Goal: Browse casually

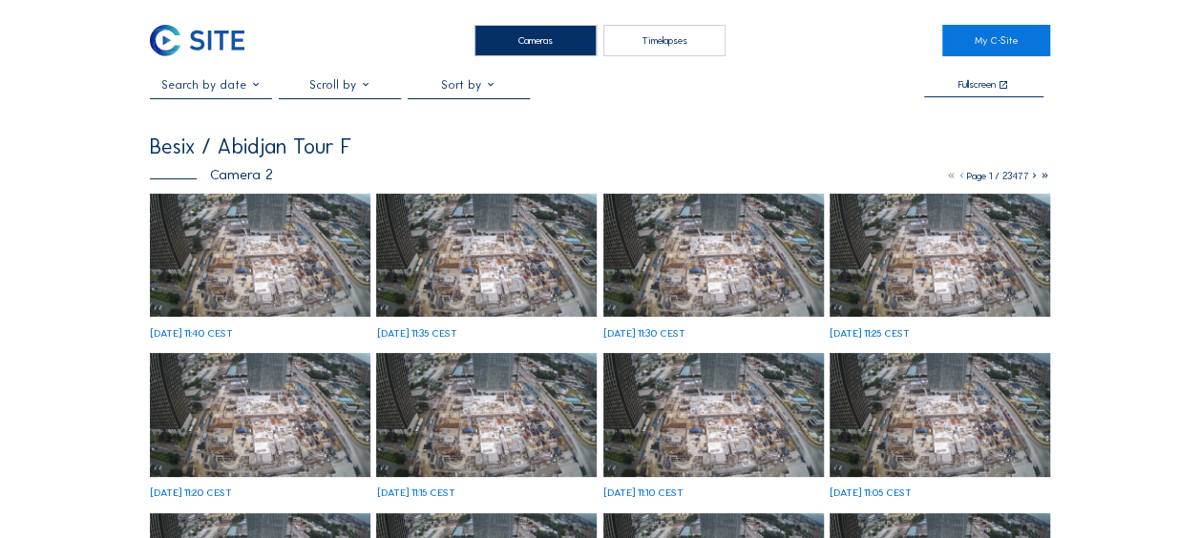
click at [221, 261] on img at bounding box center [260, 256] width 221 height 124
click at [203, 237] on img at bounding box center [260, 256] width 221 height 124
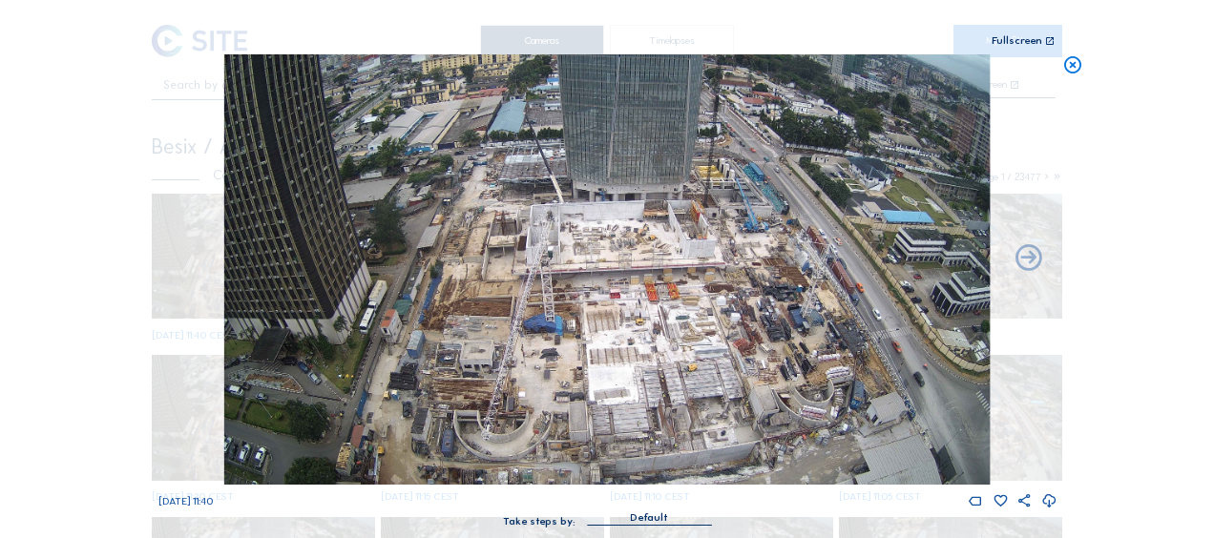
click at [1073, 64] on icon at bounding box center [1073, 65] width 21 height 22
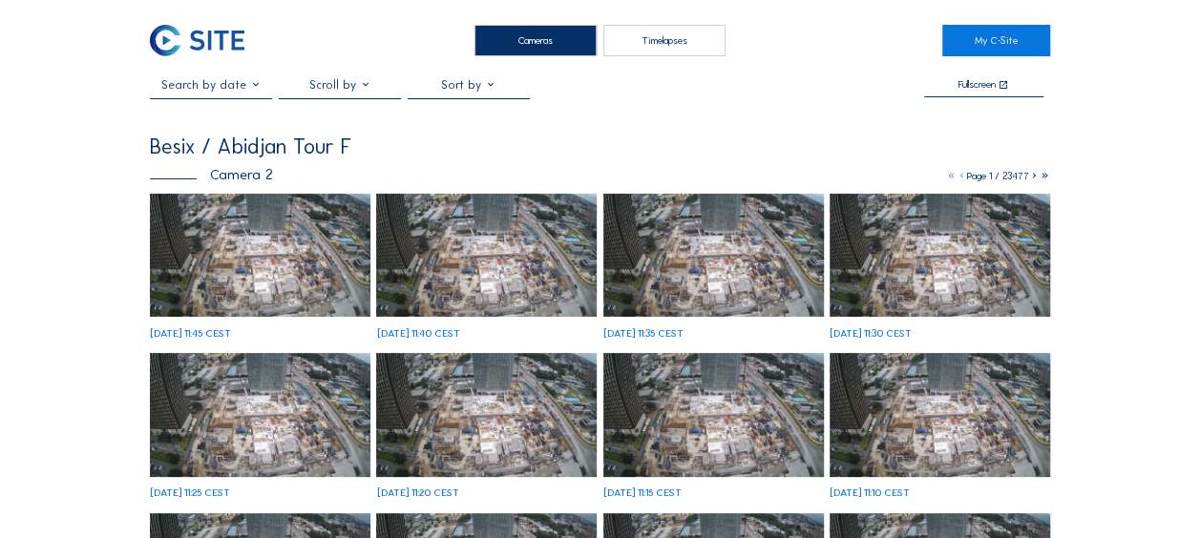
click at [252, 231] on img at bounding box center [260, 256] width 221 height 124
click at [262, 246] on img at bounding box center [260, 256] width 221 height 124
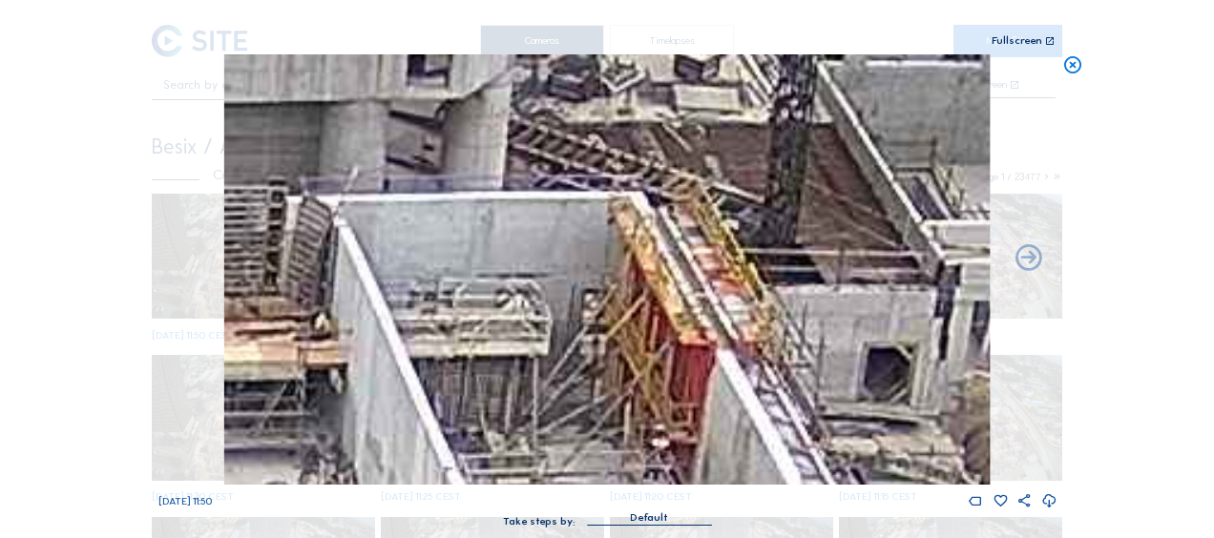
click at [1076, 60] on icon at bounding box center [1073, 65] width 21 height 22
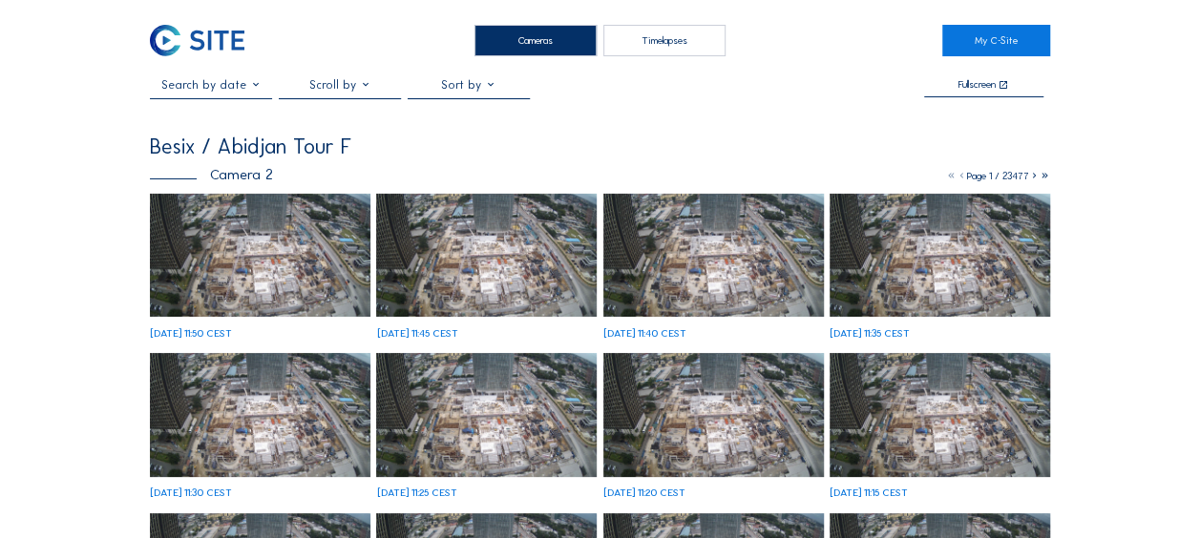
click at [244, 250] on img at bounding box center [260, 256] width 221 height 124
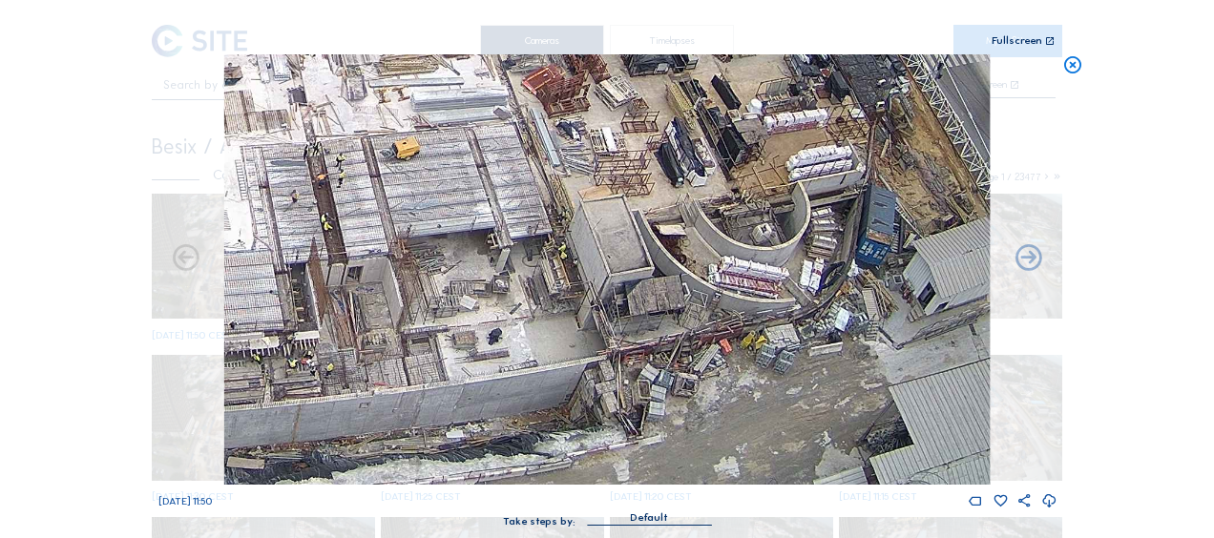
drag, startPoint x: 715, startPoint y: 370, endPoint x: 592, endPoint y: 164, distance: 240.2
click at [592, 164] on img at bounding box center [607, 269] width 766 height 431
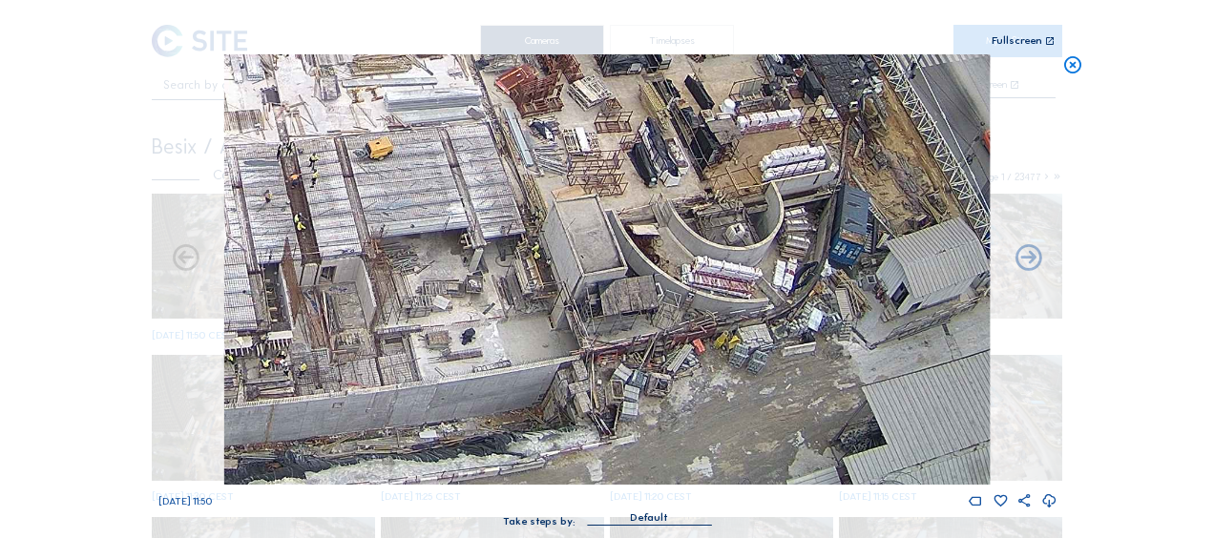
click at [503, 288] on img at bounding box center [607, 269] width 766 height 431
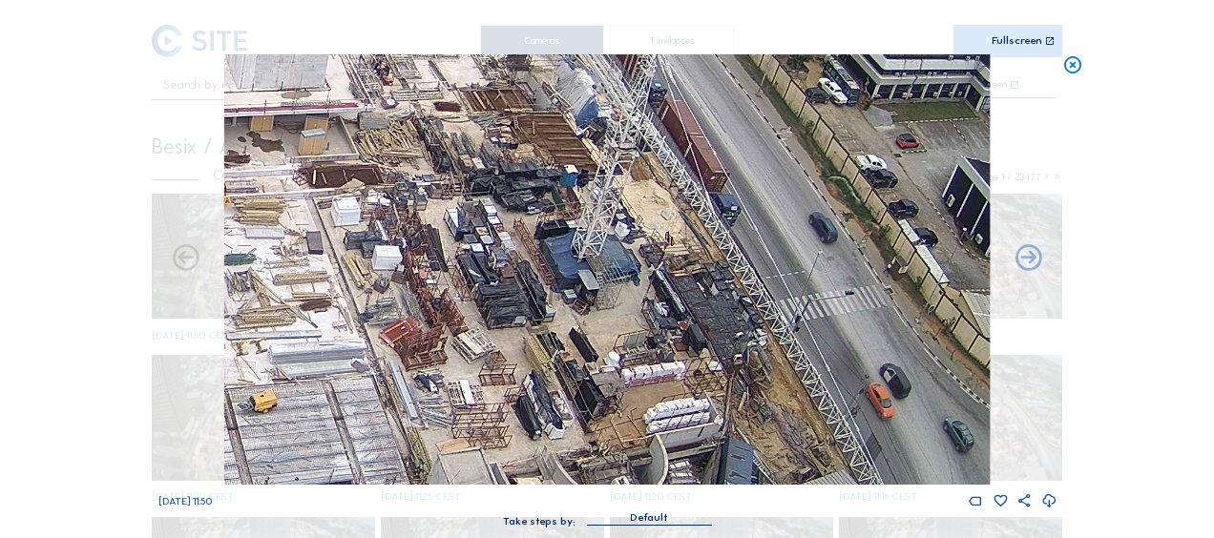
drag, startPoint x: 530, startPoint y: 168, endPoint x: 414, endPoint y: 421, distance: 278.1
click at [414, 421] on img at bounding box center [607, 269] width 766 height 431
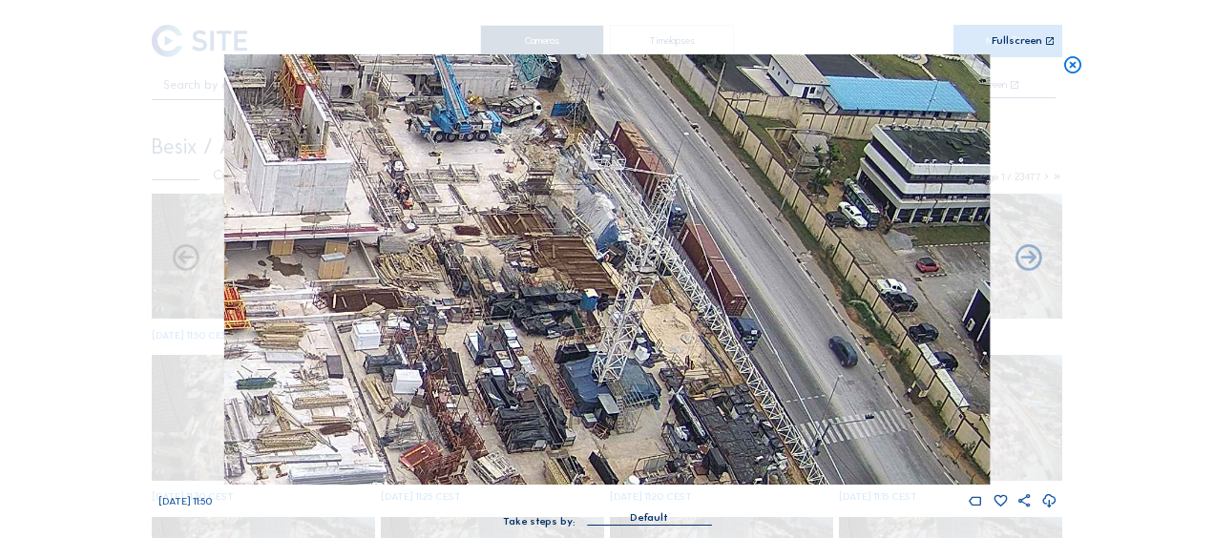
drag, startPoint x: 473, startPoint y: 193, endPoint x: 499, endPoint y: 350, distance: 159.8
click at [499, 349] on img at bounding box center [607, 269] width 766 height 431
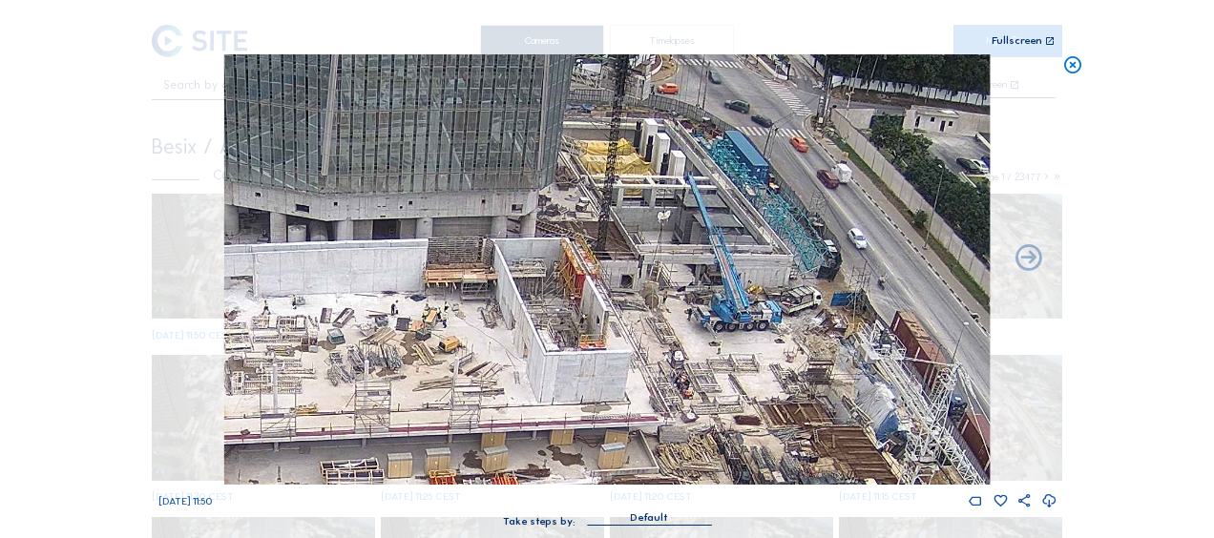
drag, startPoint x: 300, startPoint y: 164, endPoint x: 573, endPoint y: 322, distance: 315.2
click at [573, 322] on img at bounding box center [607, 269] width 766 height 431
drag, startPoint x: 430, startPoint y: 320, endPoint x: 827, endPoint y: 302, distance: 397.6
click at [827, 302] on img at bounding box center [607, 269] width 766 height 431
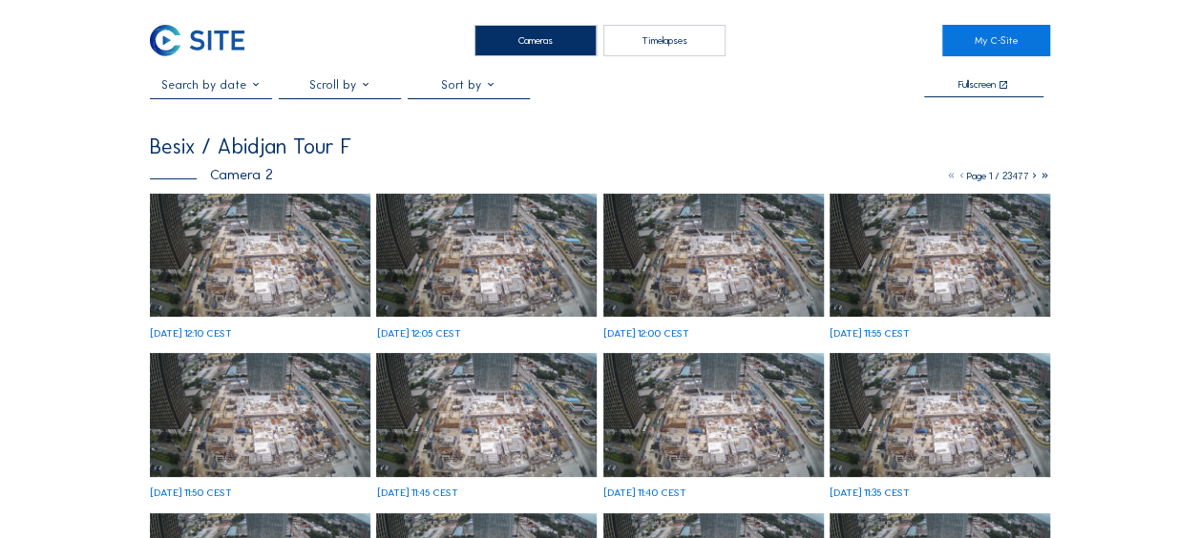
click at [242, 256] on img at bounding box center [260, 256] width 221 height 124
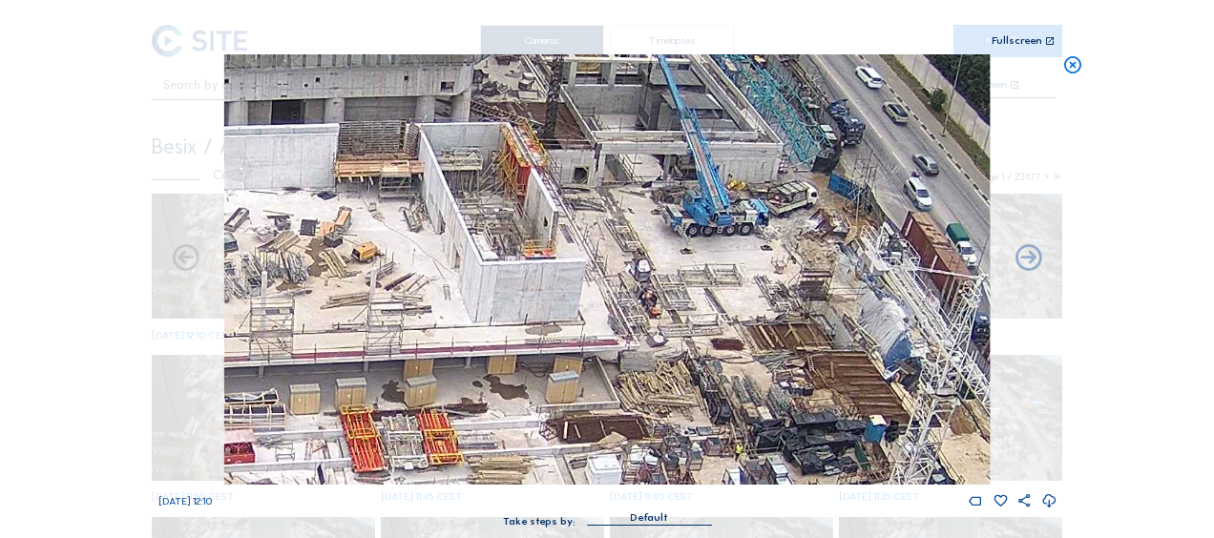
drag, startPoint x: 495, startPoint y: 300, endPoint x: 427, endPoint y: 185, distance: 133.1
click at [428, 185] on img at bounding box center [607, 269] width 766 height 431
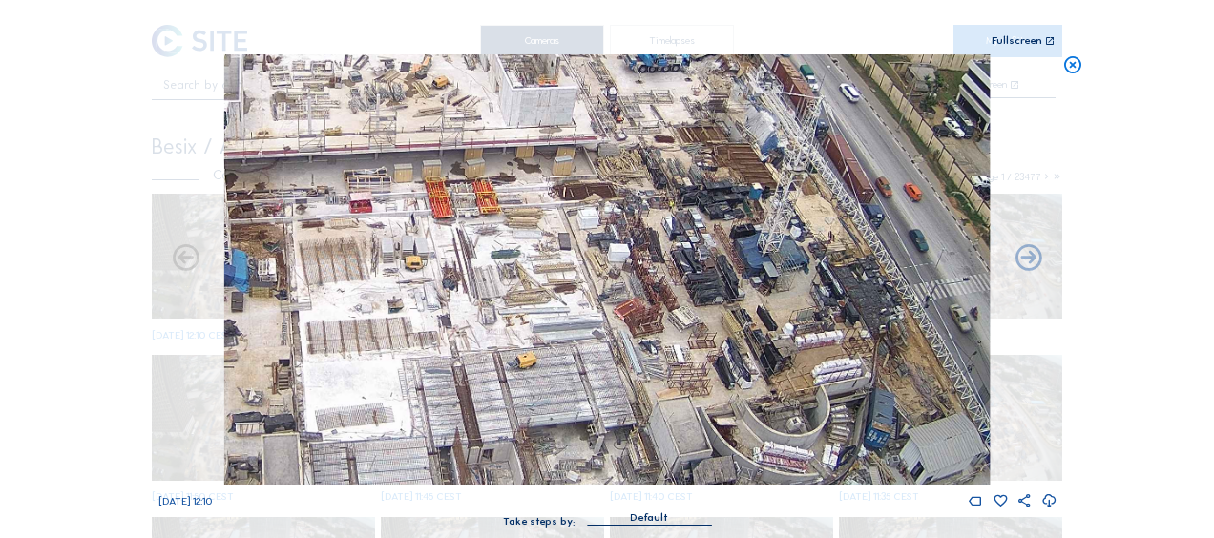
drag, startPoint x: 567, startPoint y: 340, endPoint x: 562, endPoint y: 150, distance: 190.0
click at [590, 87] on img at bounding box center [607, 269] width 766 height 431
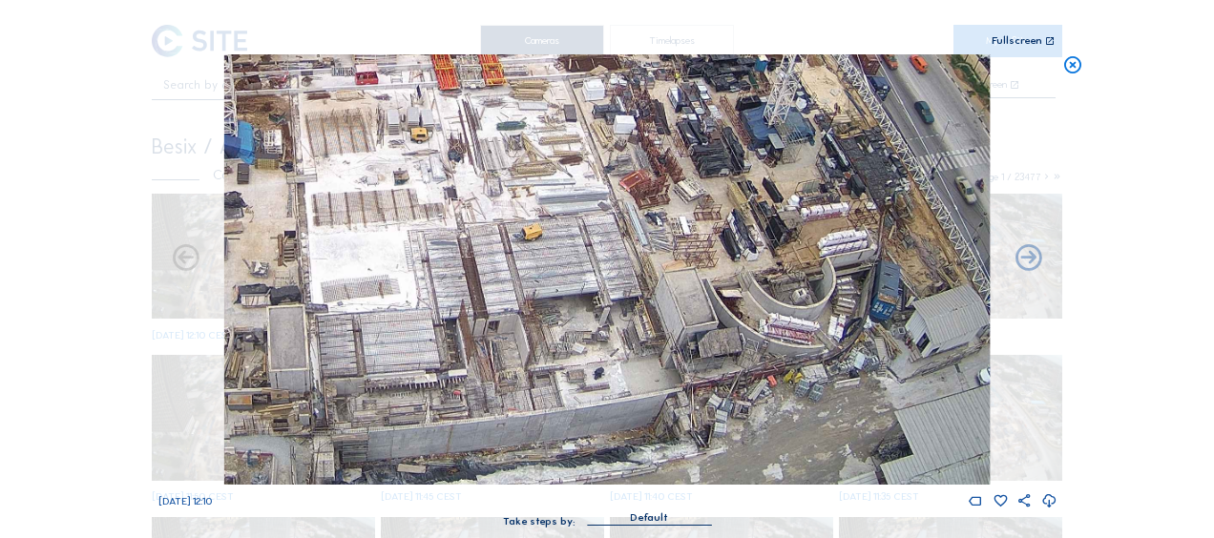
click at [556, 246] on img at bounding box center [607, 269] width 766 height 431
drag, startPoint x: 453, startPoint y: 294, endPoint x: 610, endPoint y: 269, distance: 159.5
click at [610, 269] on img at bounding box center [607, 269] width 766 height 431
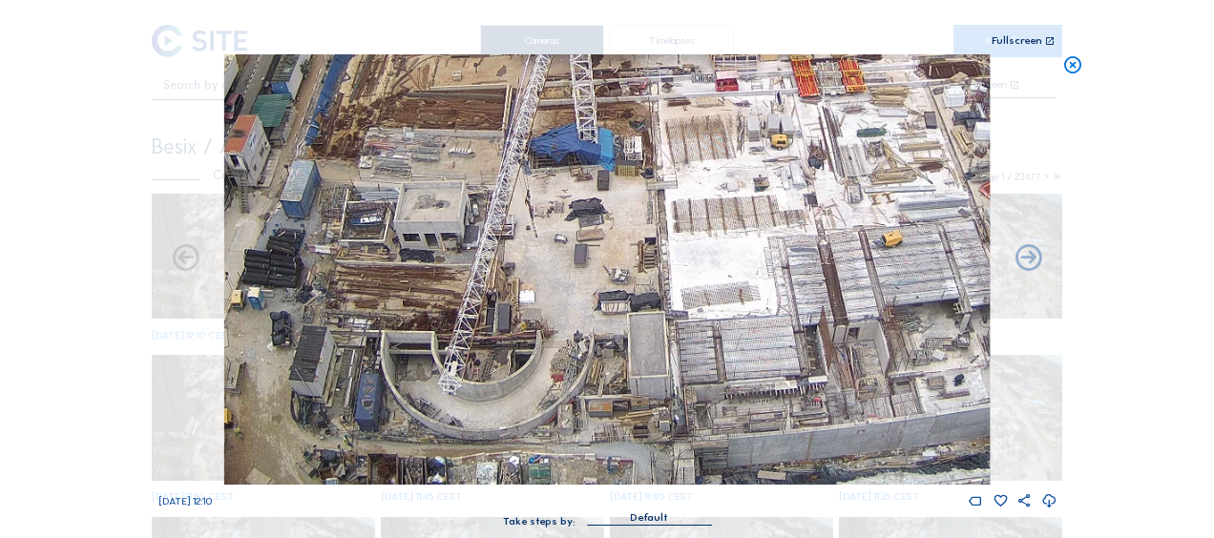
drag, startPoint x: 716, startPoint y: 289, endPoint x: 840, endPoint y: 281, distance: 124.4
click at [840, 281] on img at bounding box center [607, 269] width 766 height 431
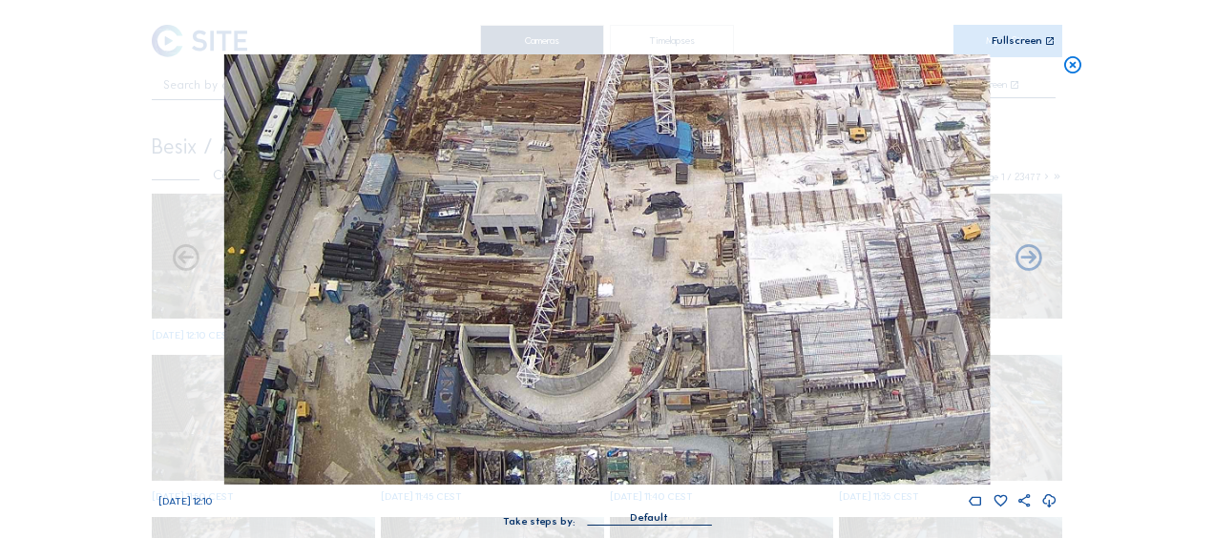
drag, startPoint x: 748, startPoint y: 372, endPoint x: 663, endPoint y: 328, distance: 96.5
click at [663, 328] on img at bounding box center [607, 269] width 766 height 431
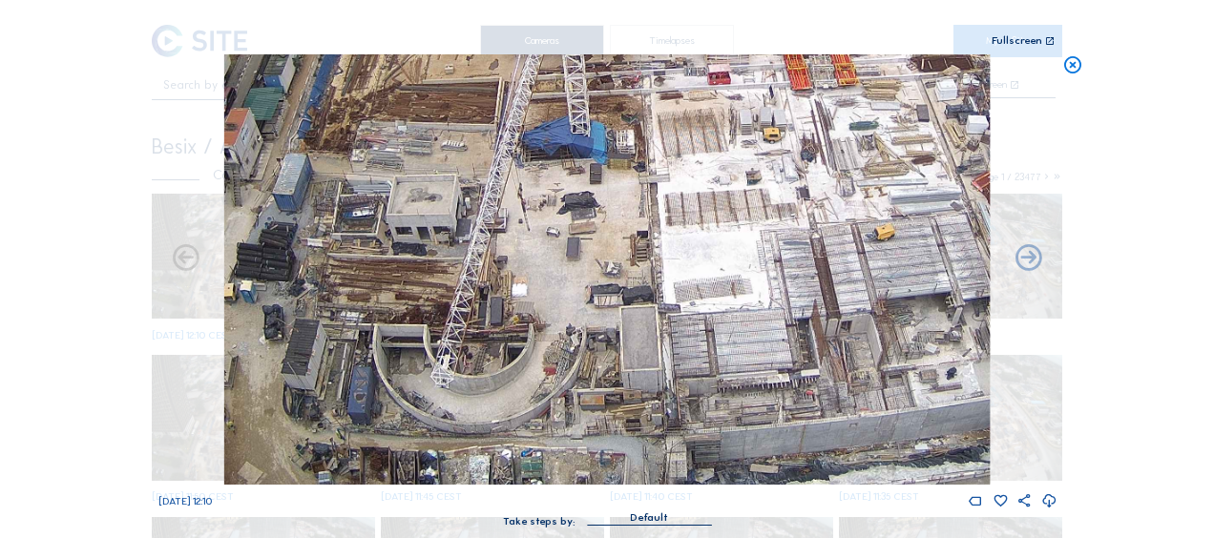
drag, startPoint x: 796, startPoint y: 361, endPoint x: 730, endPoint y: 319, distance: 78.1
click at [731, 320] on img at bounding box center [607, 269] width 766 height 431
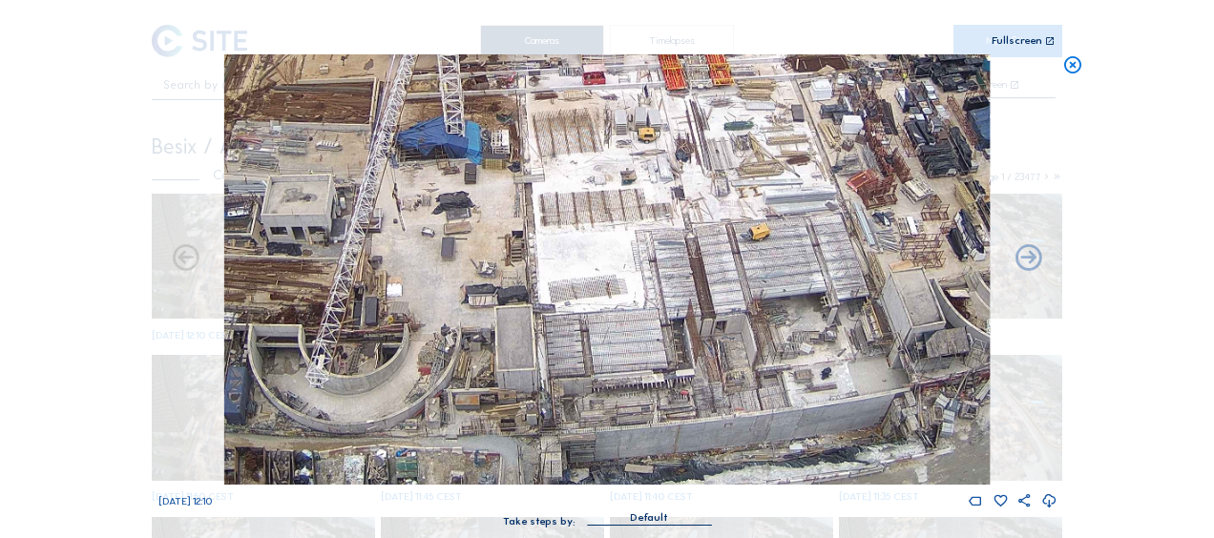
click at [703, 316] on img at bounding box center [607, 269] width 766 height 431
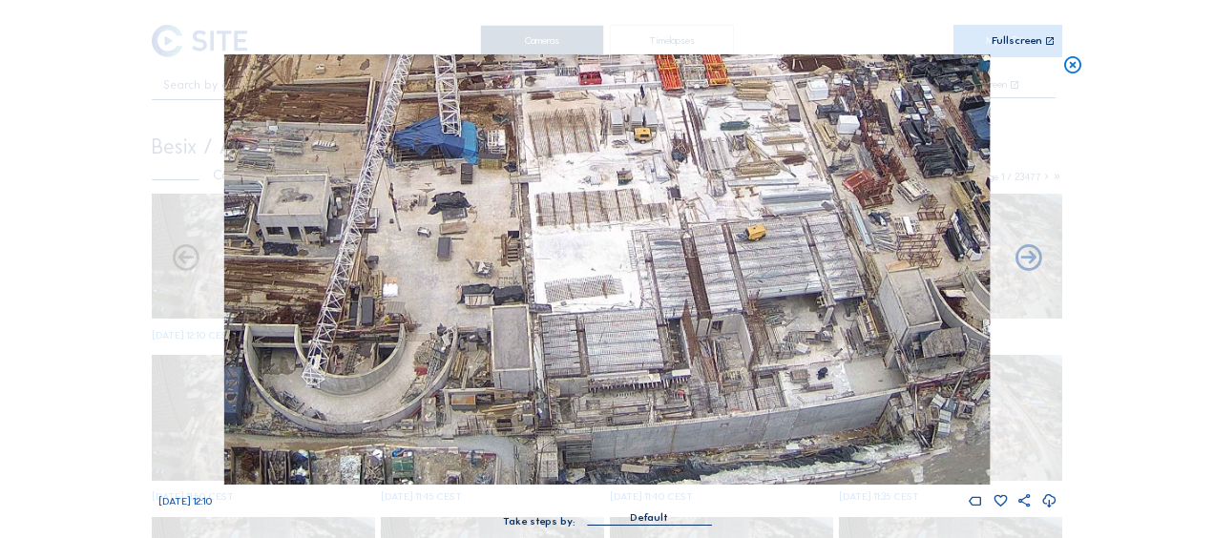
drag, startPoint x: 766, startPoint y: 313, endPoint x: 727, endPoint y: 302, distance: 40.8
click at [727, 302] on img at bounding box center [607, 269] width 766 height 431
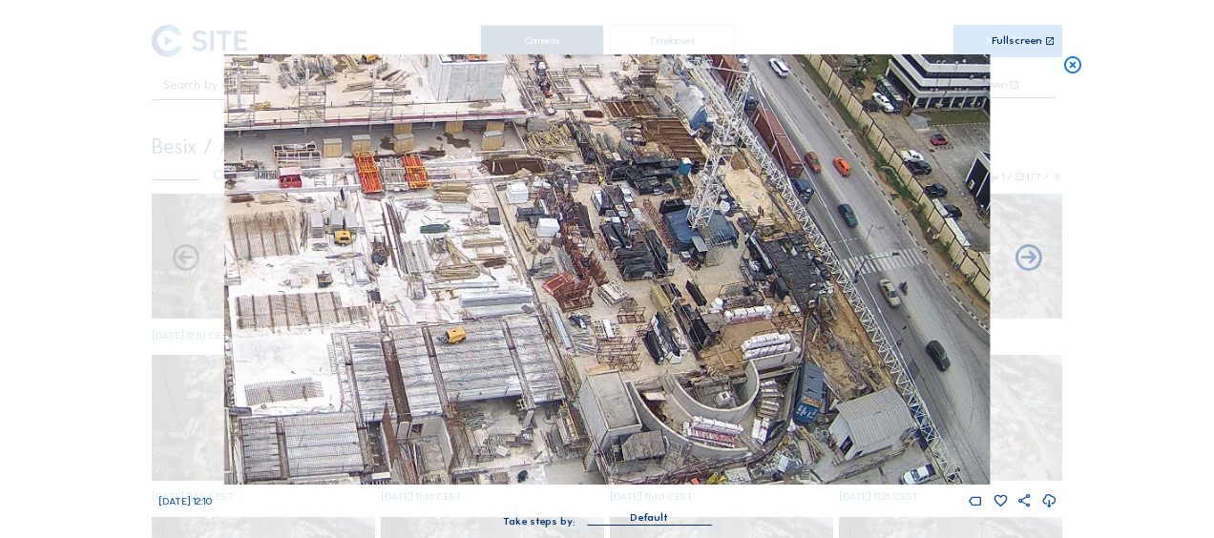
drag, startPoint x: 788, startPoint y: 237, endPoint x: 601, endPoint y: 340, distance: 212.8
click at [601, 340] on img at bounding box center [607, 269] width 766 height 431
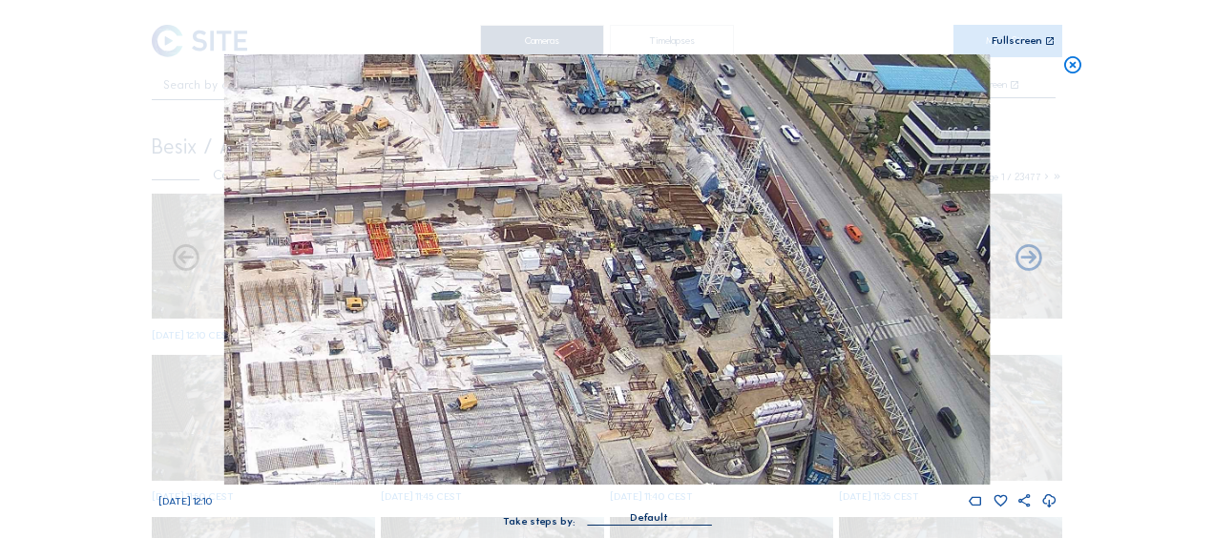
drag, startPoint x: 572, startPoint y: 184, endPoint x: 653, endPoint y: 432, distance: 261.2
click at [654, 432] on img at bounding box center [607, 269] width 766 height 431
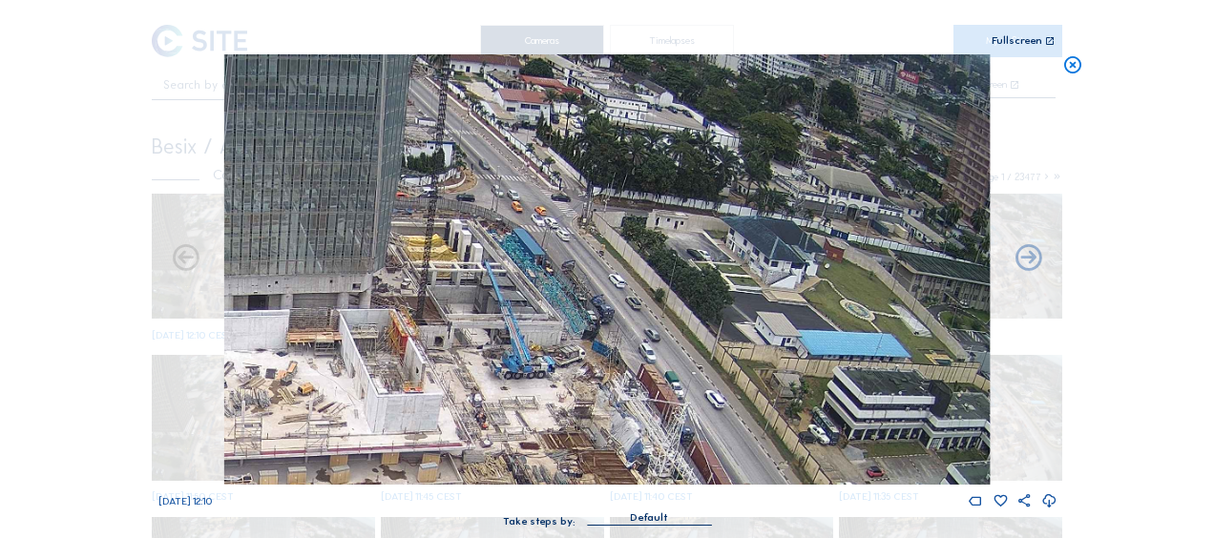
drag, startPoint x: 770, startPoint y: 139, endPoint x: 624, endPoint y: 223, distance: 168.5
click at [624, 223] on img at bounding box center [607, 269] width 766 height 431
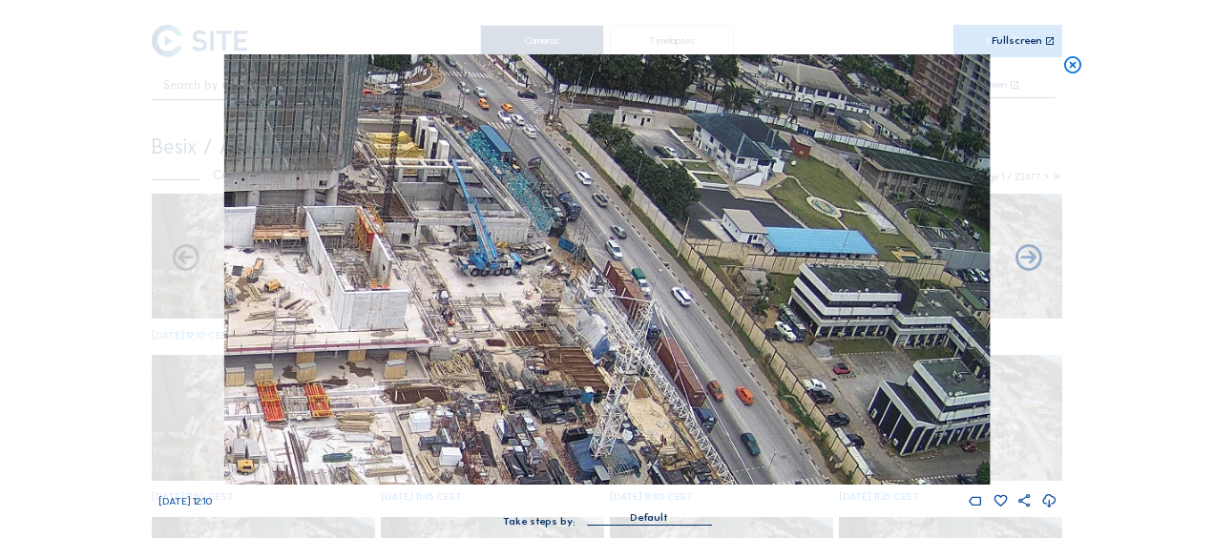
drag, startPoint x: 646, startPoint y: 242, endPoint x: 608, endPoint y: 139, distance: 110.0
click at [608, 139] on img at bounding box center [607, 269] width 766 height 431
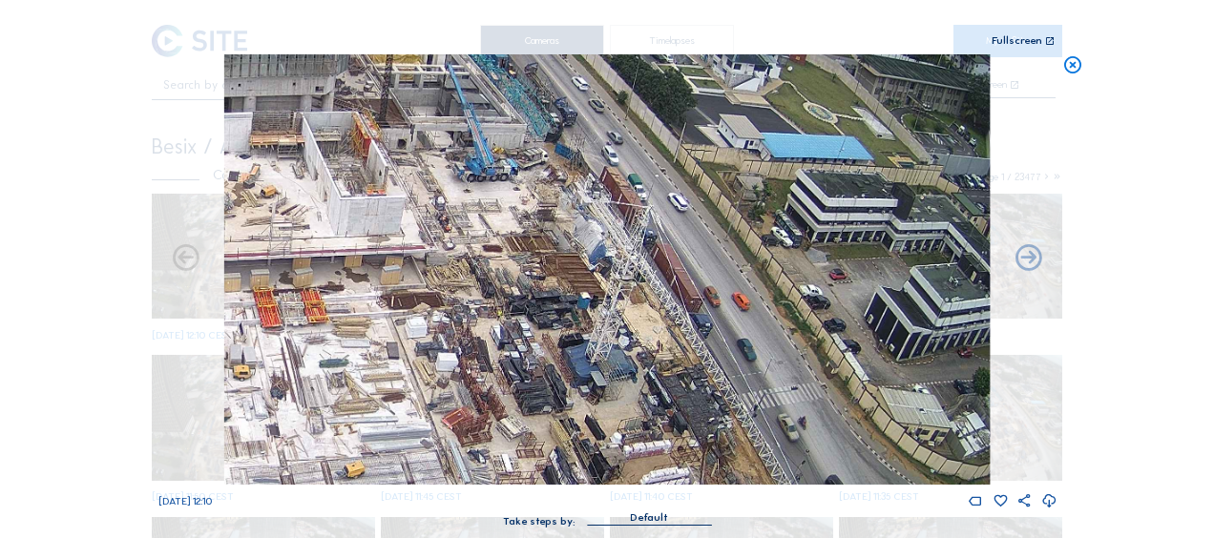
drag, startPoint x: 592, startPoint y: 247, endPoint x: 602, endPoint y: 141, distance: 106.5
click at [602, 141] on img at bounding box center [607, 269] width 766 height 431
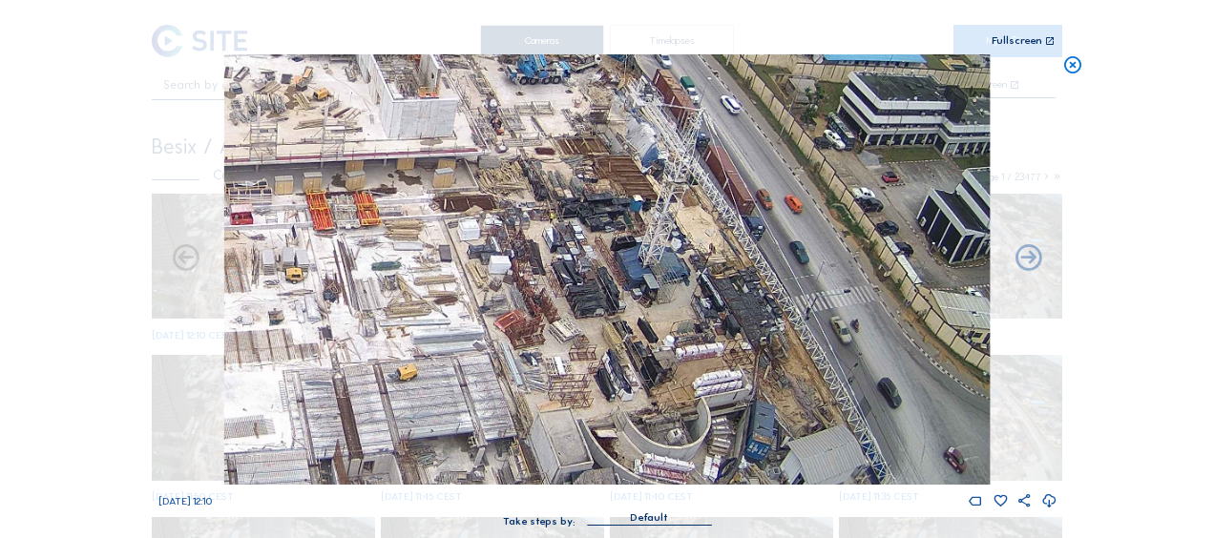
drag, startPoint x: 602, startPoint y: 208, endPoint x: 626, endPoint y: 197, distance: 26.5
click at [626, 197] on img at bounding box center [607, 269] width 766 height 431
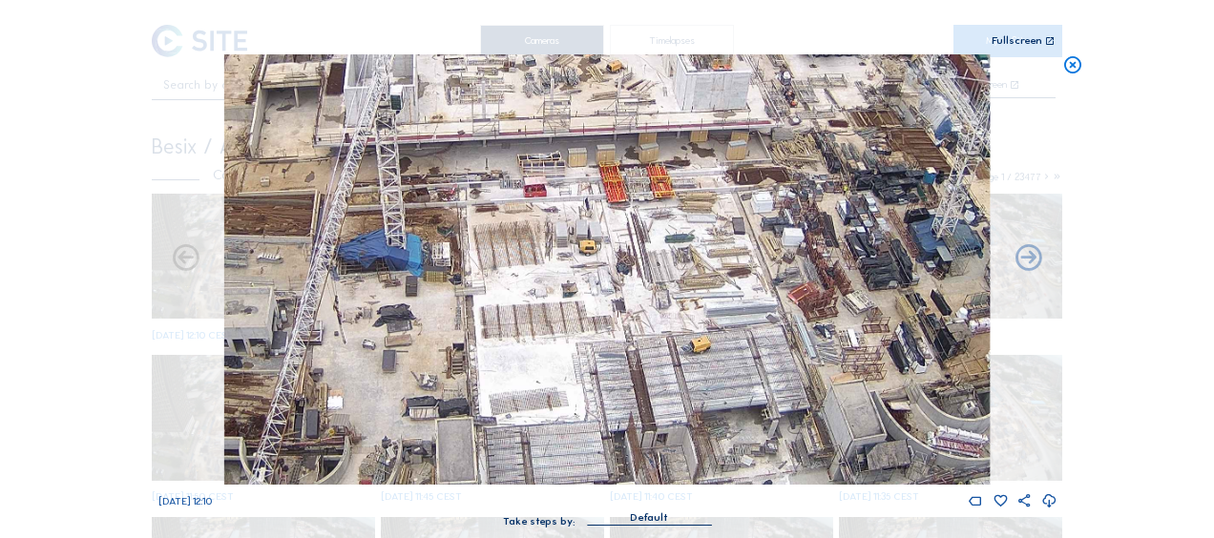
drag, startPoint x: 413, startPoint y: 317, endPoint x: 668, endPoint y: 294, distance: 255.9
click at [701, 292] on img at bounding box center [607, 269] width 766 height 431
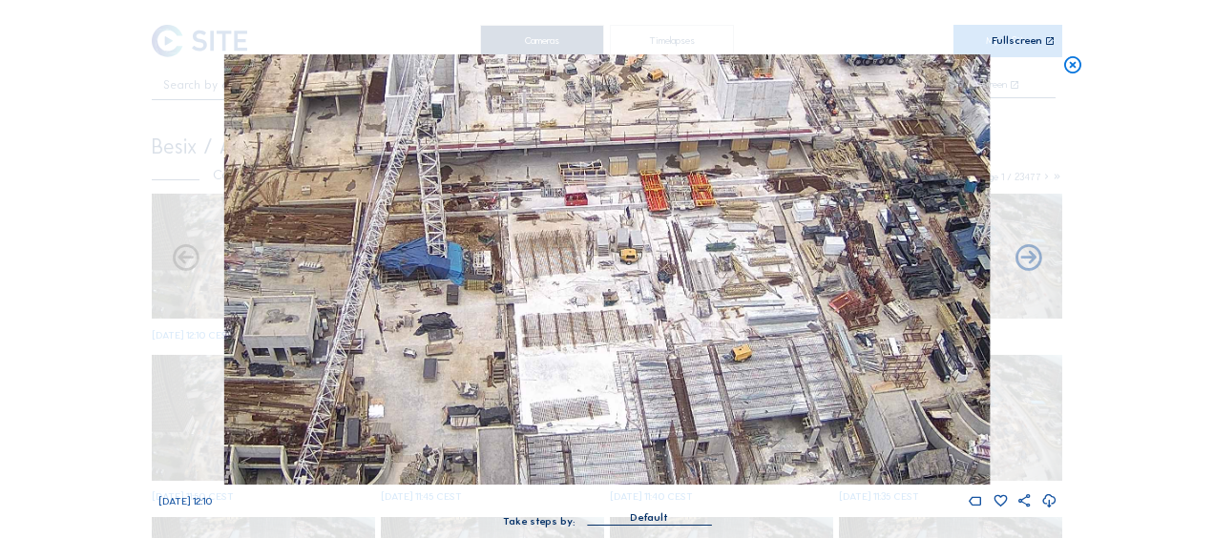
drag, startPoint x: 552, startPoint y: 276, endPoint x: 682, endPoint y: 302, distance: 132.4
click at [682, 302] on img at bounding box center [607, 269] width 766 height 431
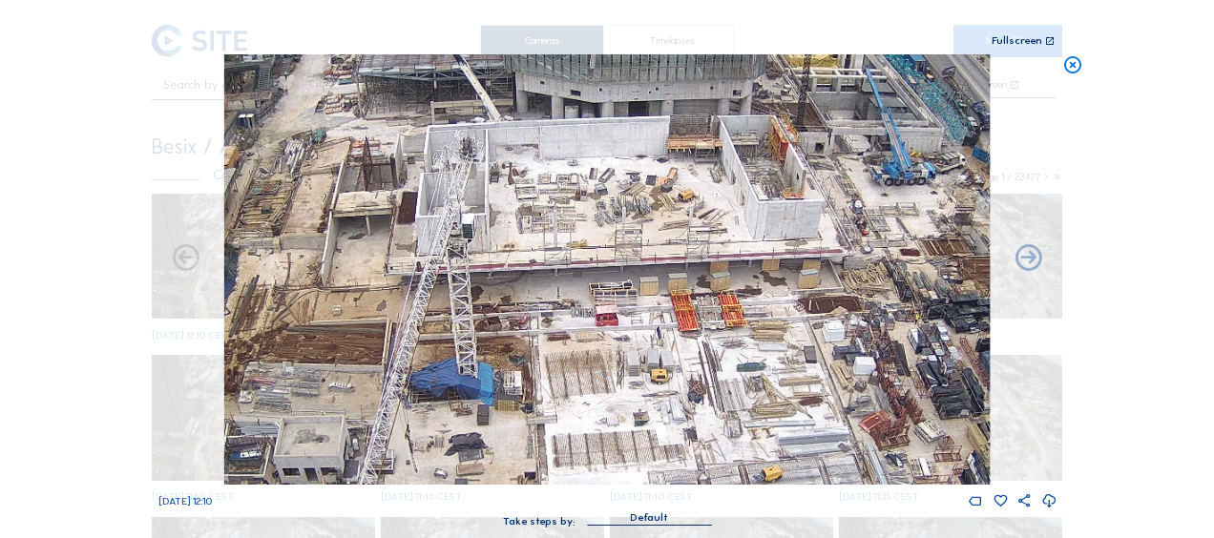
drag, startPoint x: 527, startPoint y: 208, endPoint x: 428, endPoint y: 303, distance: 137.1
click at [428, 303] on img at bounding box center [607, 269] width 766 height 431
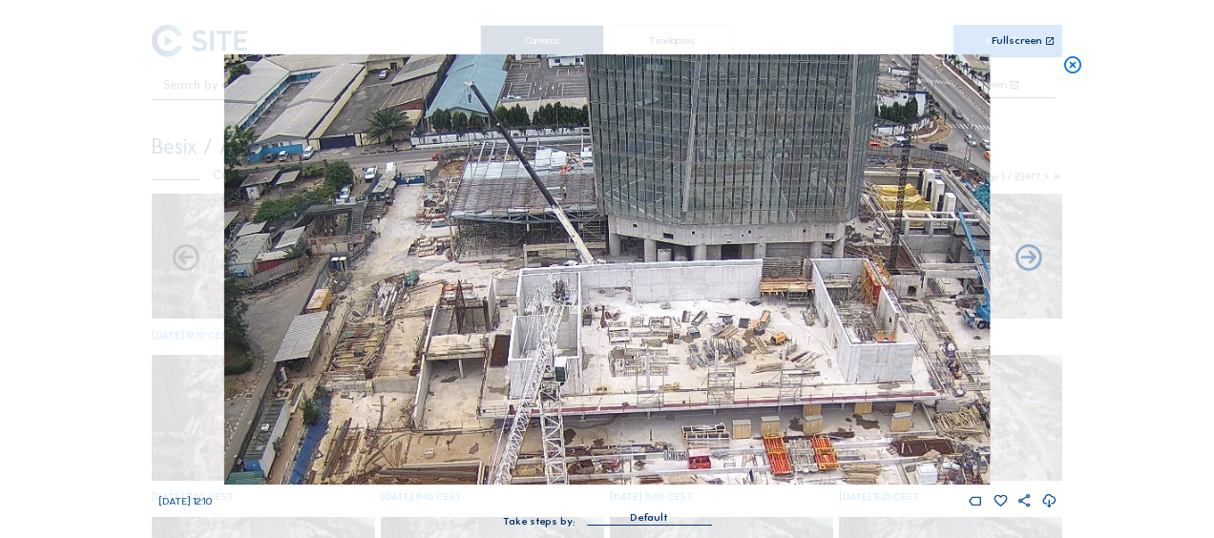
drag, startPoint x: 436, startPoint y: 238, endPoint x: 527, endPoint y: 338, distance: 135.2
click at [529, 380] on img at bounding box center [607, 269] width 766 height 431
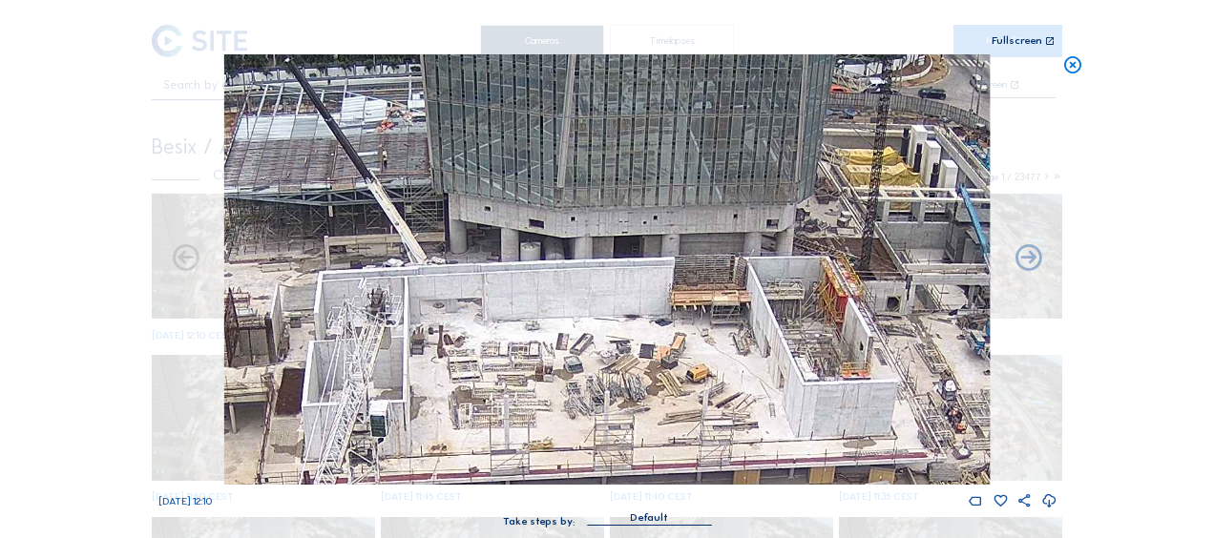
drag, startPoint x: 618, startPoint y: 195, endPoint x: 395, endPoint y: 157, distance: 225.7
click at [424, 196] on img at bounding box center [607, 269] width 766 height 431
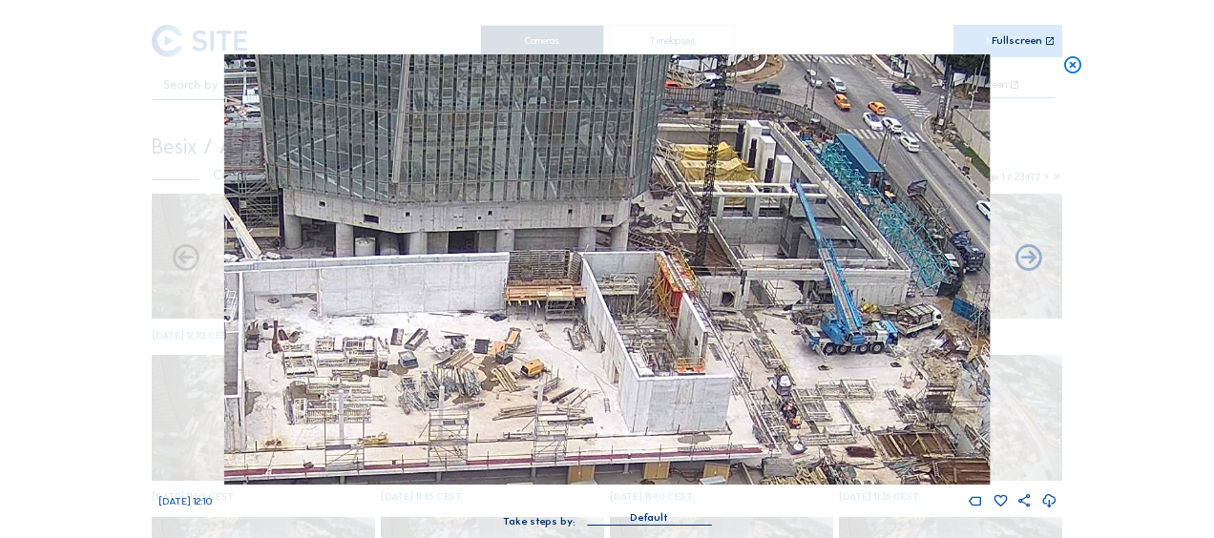
drag, startPoint x: 491, startPoint y: 201, endPoint x: 402, endPoint y: 201, distance: 88.8
click at [402, 201] on img at bounding box center [607, 269] width 766 height 431
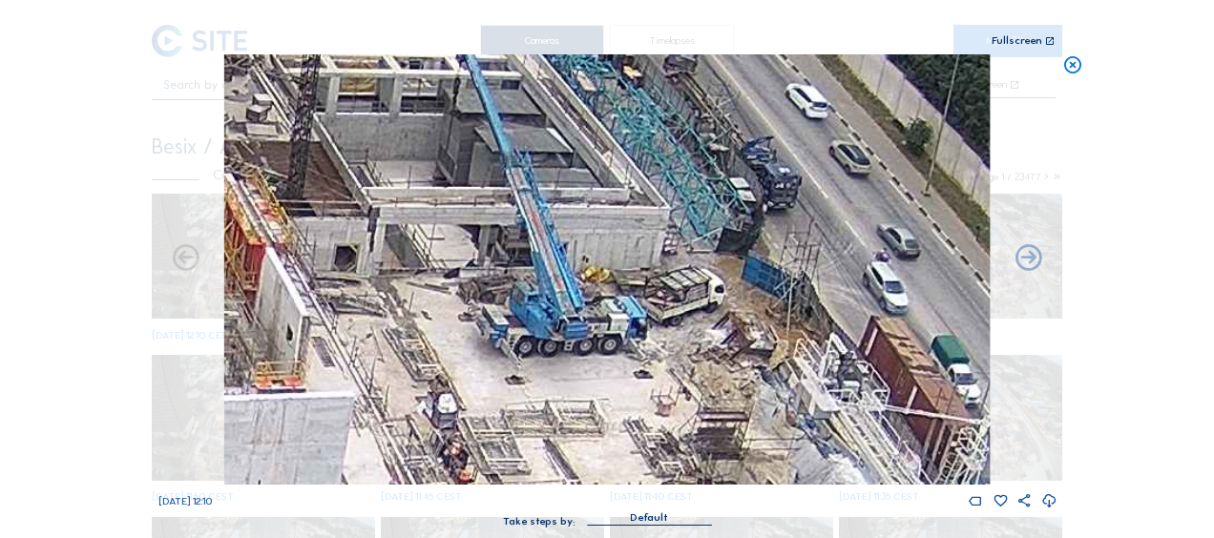
drag, startPoint x: 720, startPoint y: 257, endPoint x: 648, endPoint y: 256, distance: 71.6
click at [590, 209] on img at bounding box center [607, 269] width 766 height 431
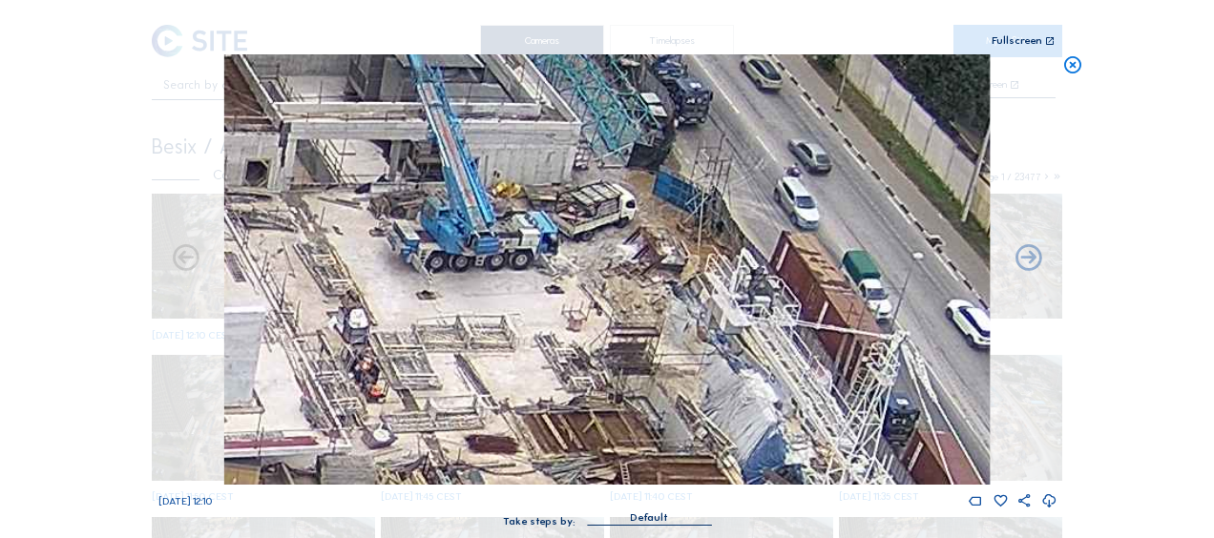
drag, startPoint x: 752, startPoint y: 301, endPoint x: 666, endPoint y: 195, distance: 136.4
click at [666, 195] on img at bounding box center [607, 269] width 766 height 431
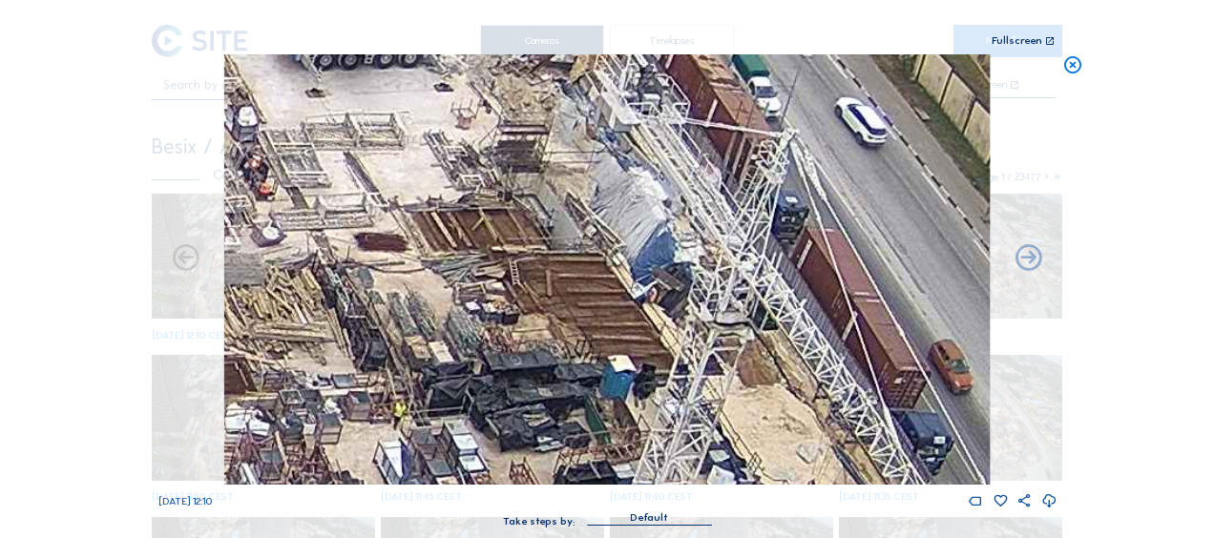
drag, startPoint x: 693, startPoint y: 278, endPoint x: 668, endPoint y: 181, distance: 99.6
click at [668, 181] on img at bounding box center [607, 269] width 766 height 431
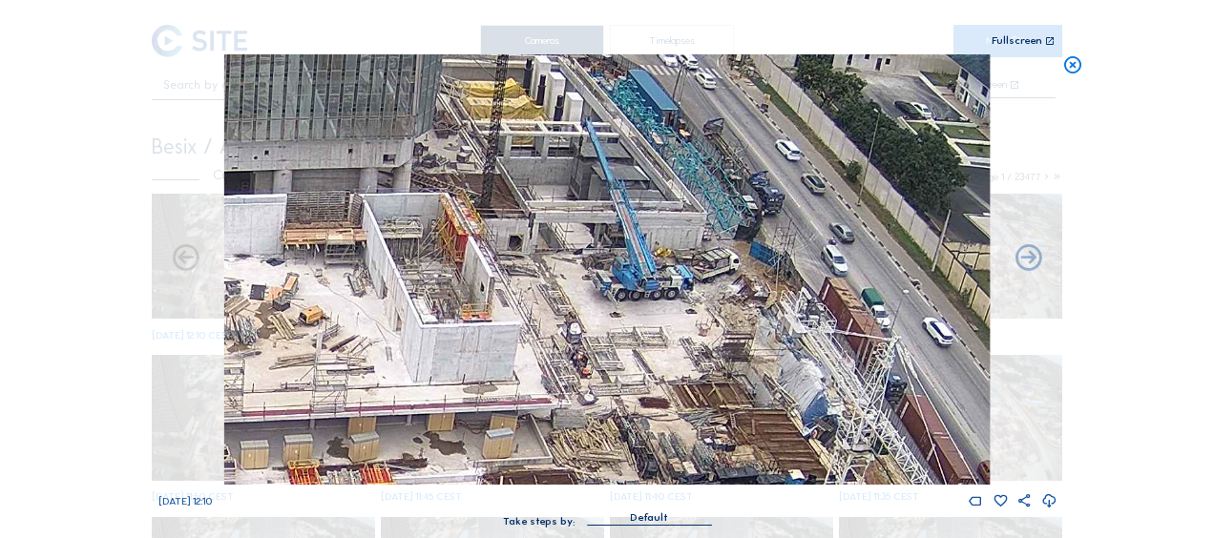
drag, startPoint x: 545, startPoint y: 178, endPoint x: 694, endPoint y: 334, distance: 216.1
click at [694, 334] on img at bounding box center [607, 269] width 766 height 431
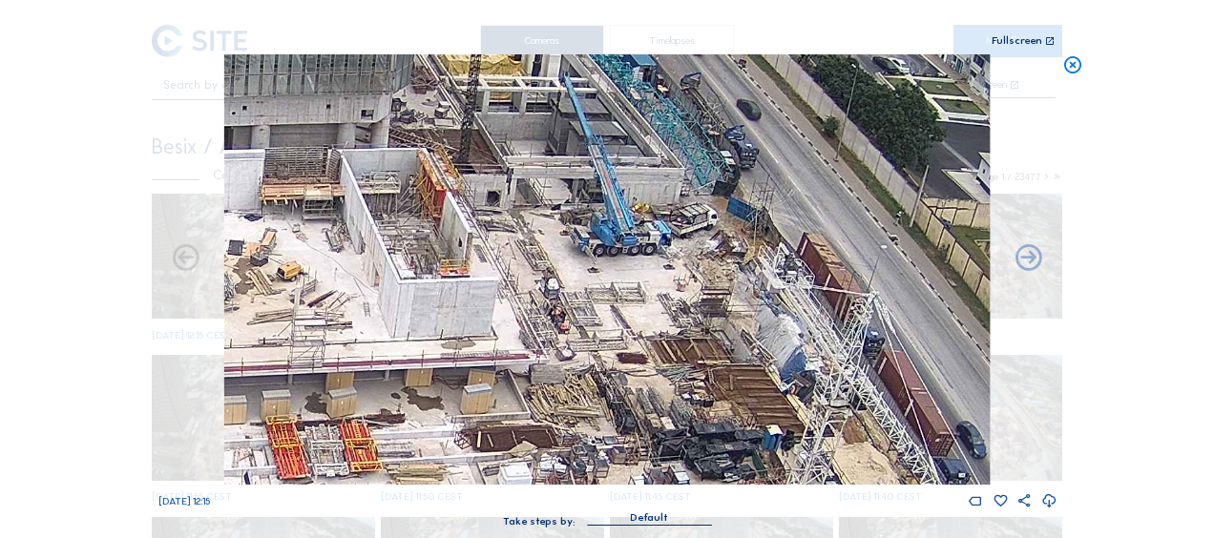
drag, startPoint x: 682, startPoint y: 326, endPoint x: 638, endPoint y: 257, distance: 81.6
click at [638, 257] on img at bounding box center [607, 269] width 766 height 431
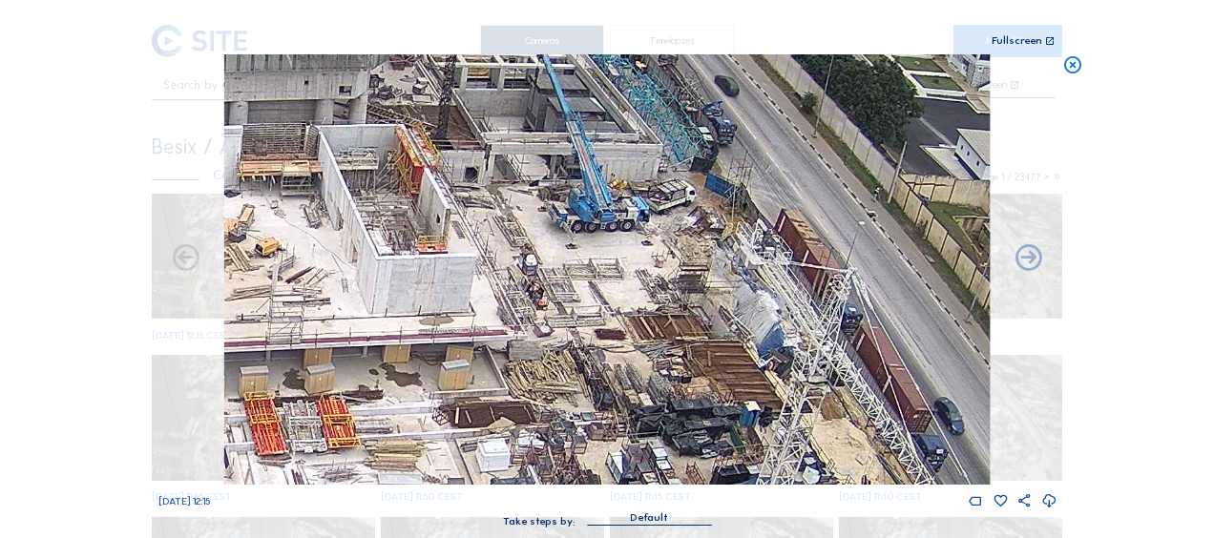
click at [677, 307] on img at bounding box center [607, 269] width 766 height 431
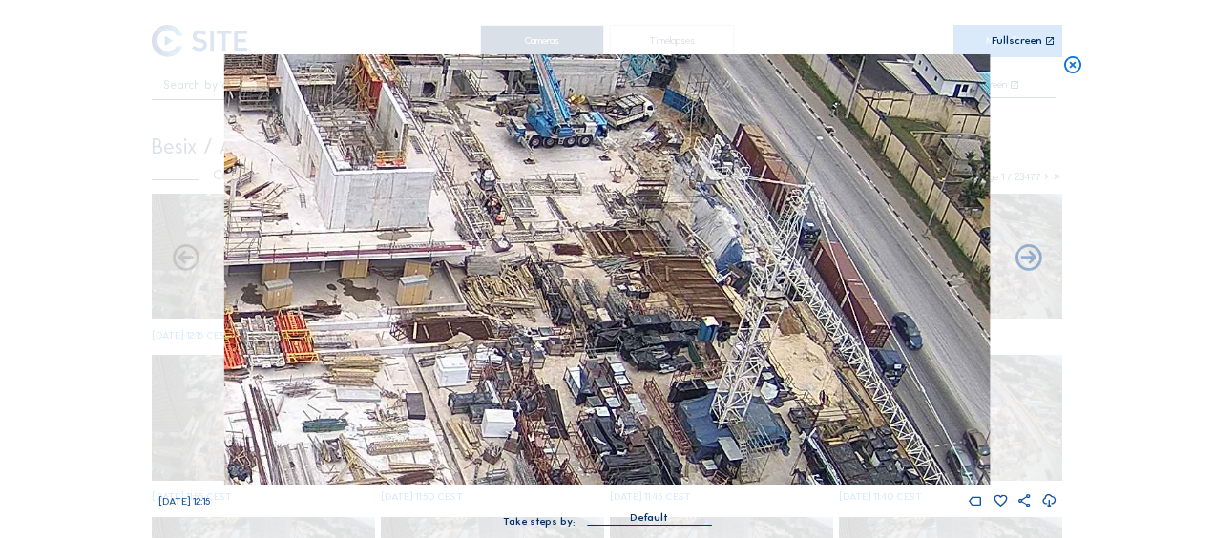
drag, startPoint x: 679, startPoint y: 389, endPoint x: 689, endPoint y: 273, distance: 116.0
click at [689, 273] on img at bounding box center [607, 269] width 766 height 431
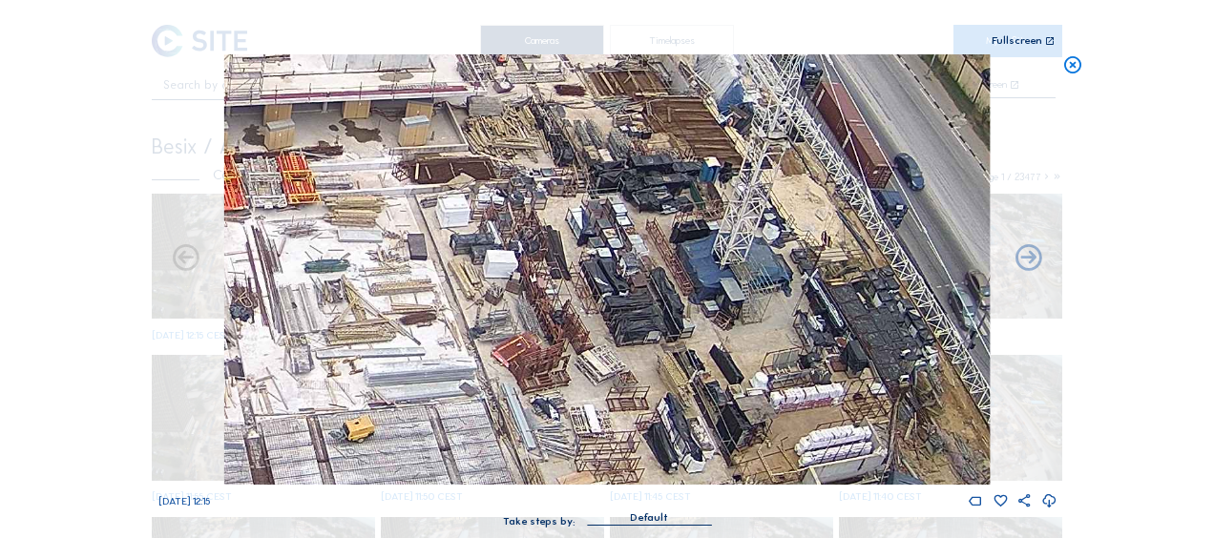
click at [659, 265] on img at bounding box center [607, 269] width 766 height 431
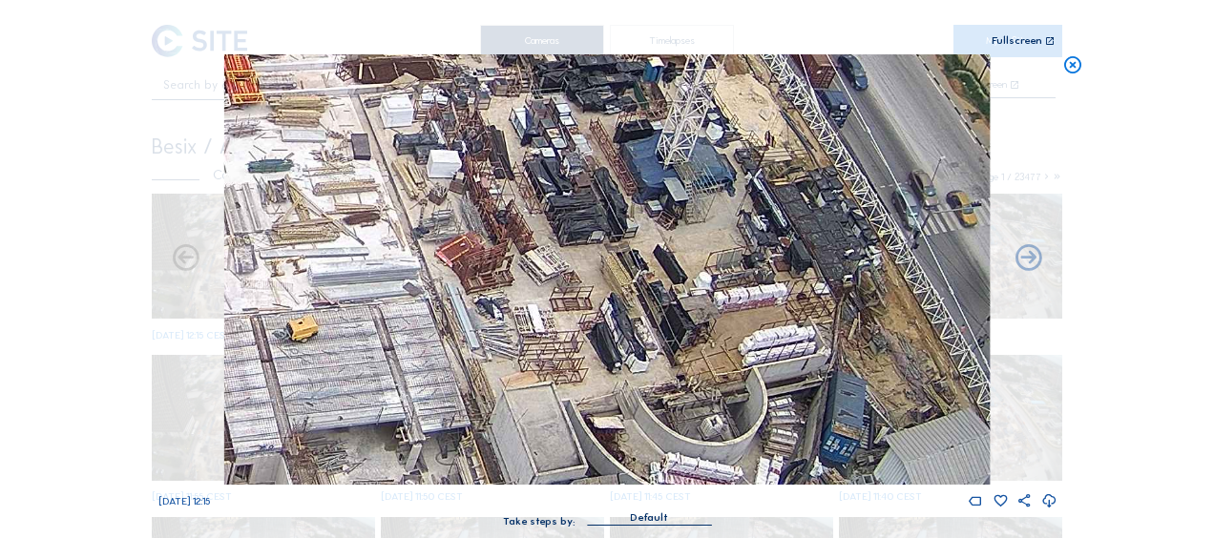
drag, startPoint x: 600, startPoint y: 220, endPoint x: 600, endPoint y: 270, distance: 50.6
click at [597, 219] on img at bounding box center [607, 269] width 766 height 431
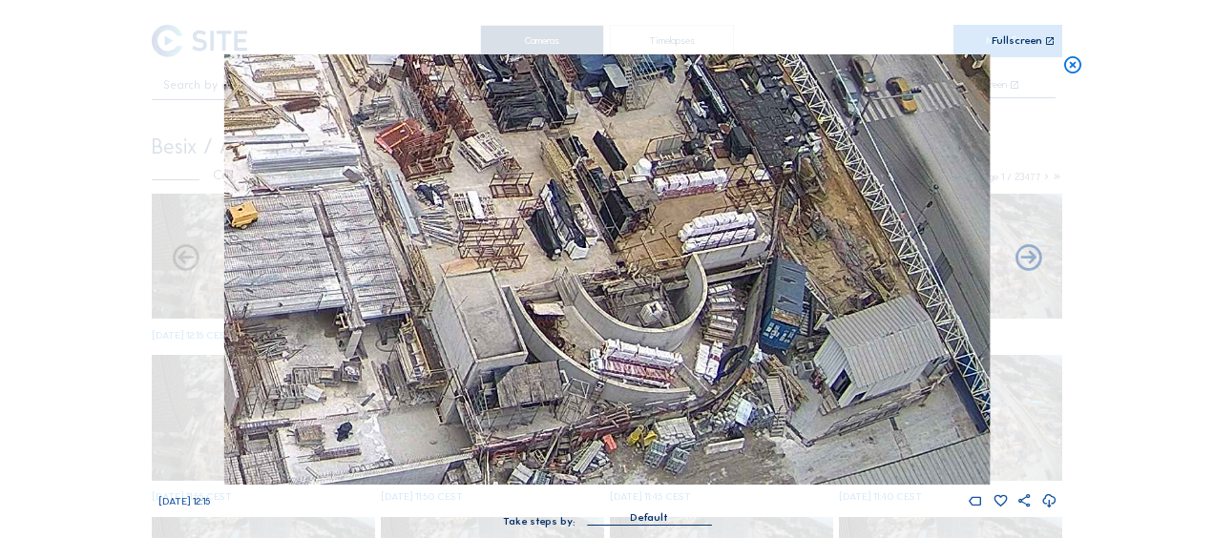
click at [582, 226] on img at bounding box center [607, 269] width 766 height 431
click at [1065, 67] on icon at bounding box center [1073, 65] width 21 height 22
